Goal: Find specific page/section: Find specific page/section

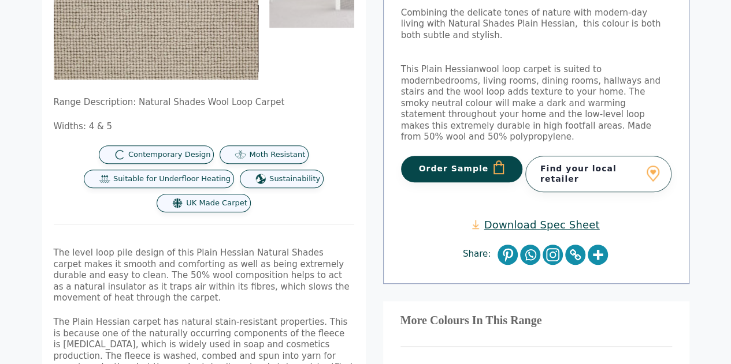
scroll to position [116, 0]
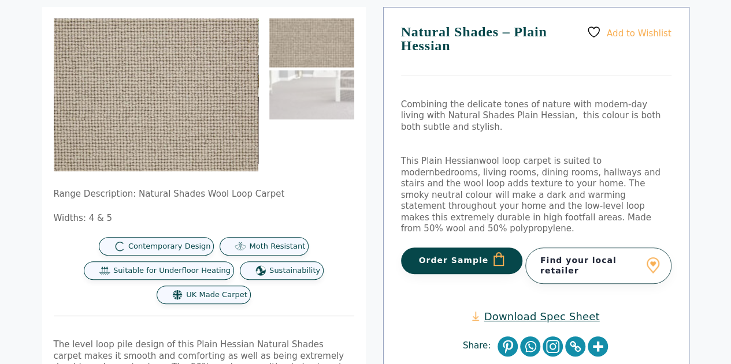
click at [558, 249] on link "Find your local retailer" at bounding box center [598, 266] width 146 height 36
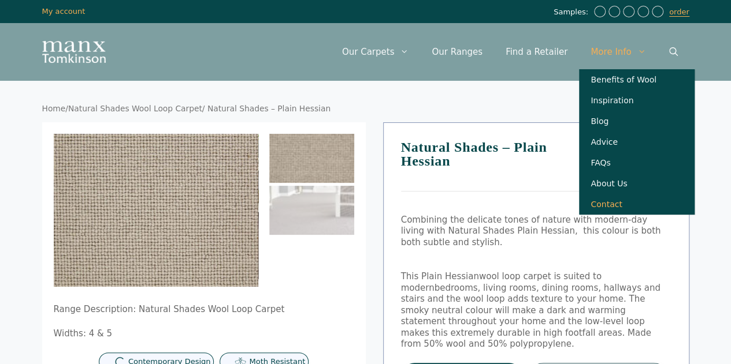
click at [609, 215] on link "Contact" at bounding box center [637, 204] width 116 height 21
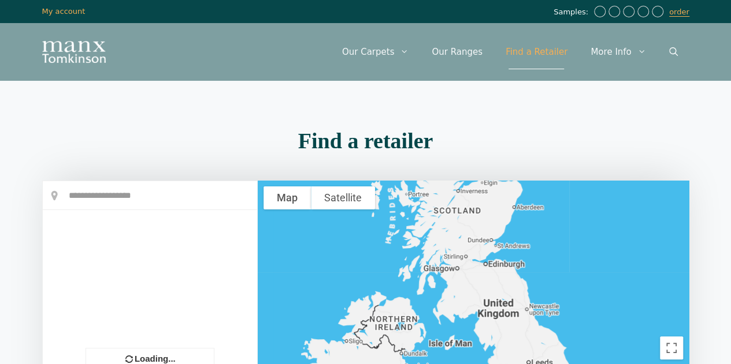
click at [120, 198] on input "text" at bounding box center [150, 195] width 214 height 29
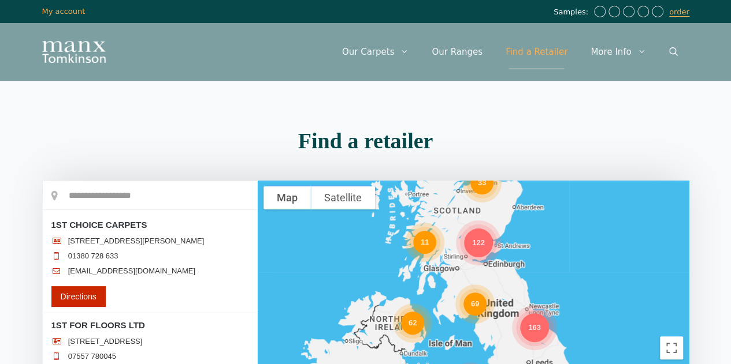
click at [70, 198] on input "text" at bounding box center [150, 195] width 214 height 29
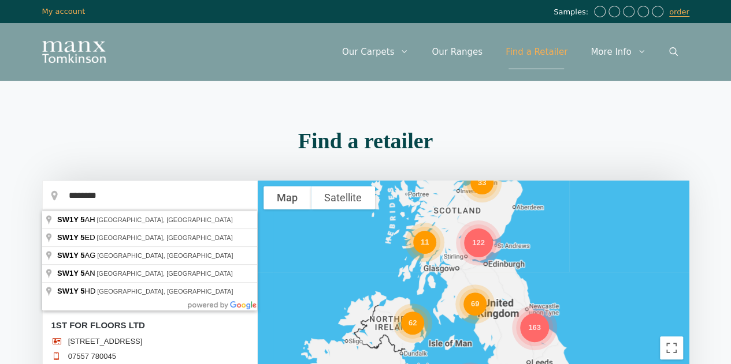
type input "********"
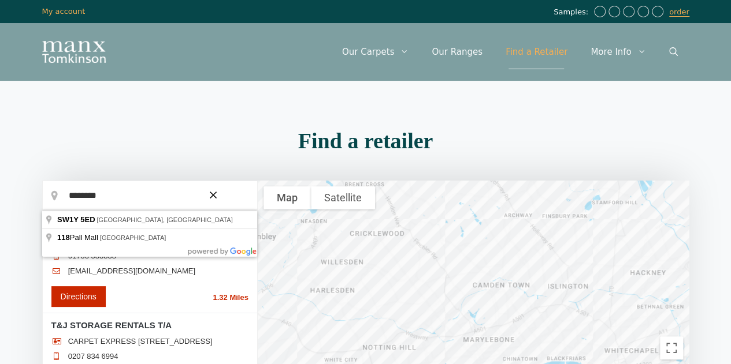
click at [248, 132] on h2 "Find a retailer" at bounding box center [365, 141] width 647 height 22
